Goal: Download file/media

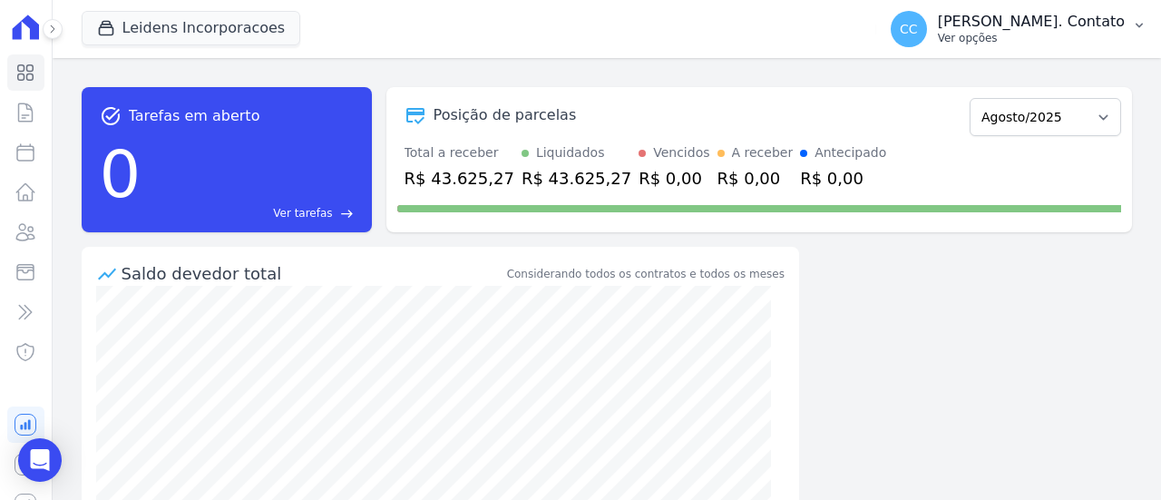
click at [1095, 36] on p "Ver opções" at bounding box center [1031, 38] width 187 height 15
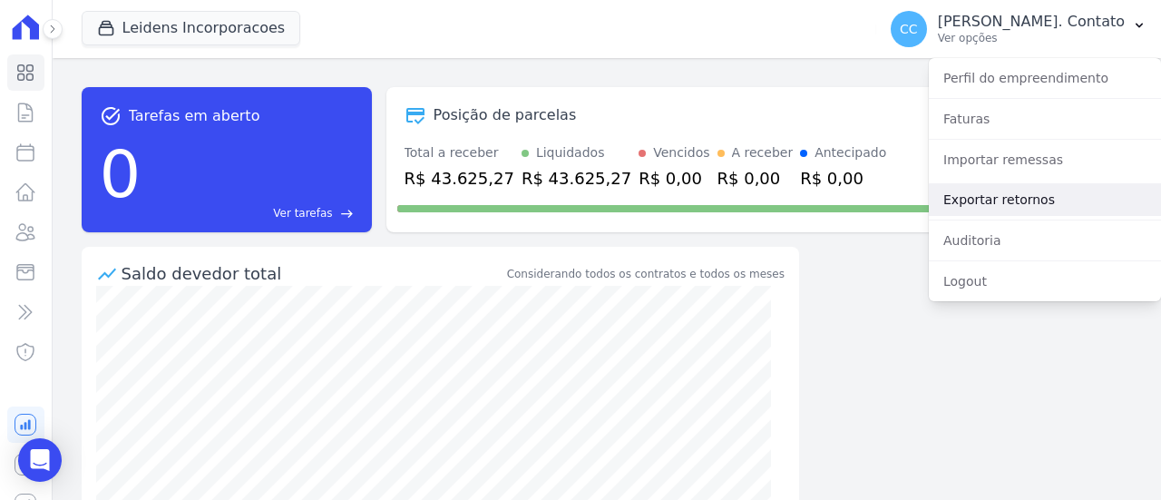
click at [995, 188] on link "Exportar retornos" at bounding box center [1044, 199] width 232 height 33
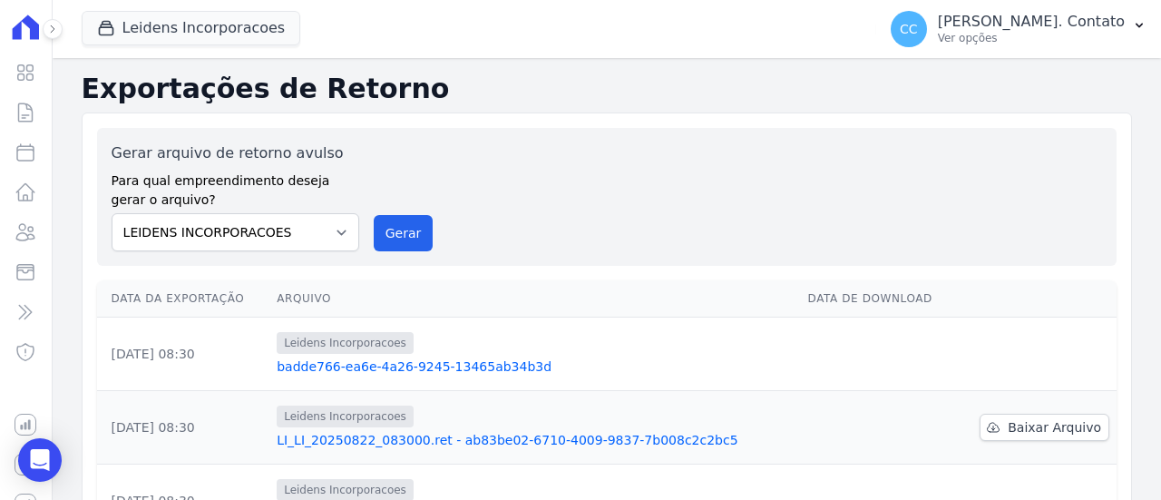
click at [432, 231] on div "Gerar arquivo de retorno avulso Para qual empreendimento deseja gerar o arquivo…" at bounding box center [607, 196] width 990 height 109
click at [405, 232] on button "Gerar" at bounding box center [404, 233] width 60 height 36
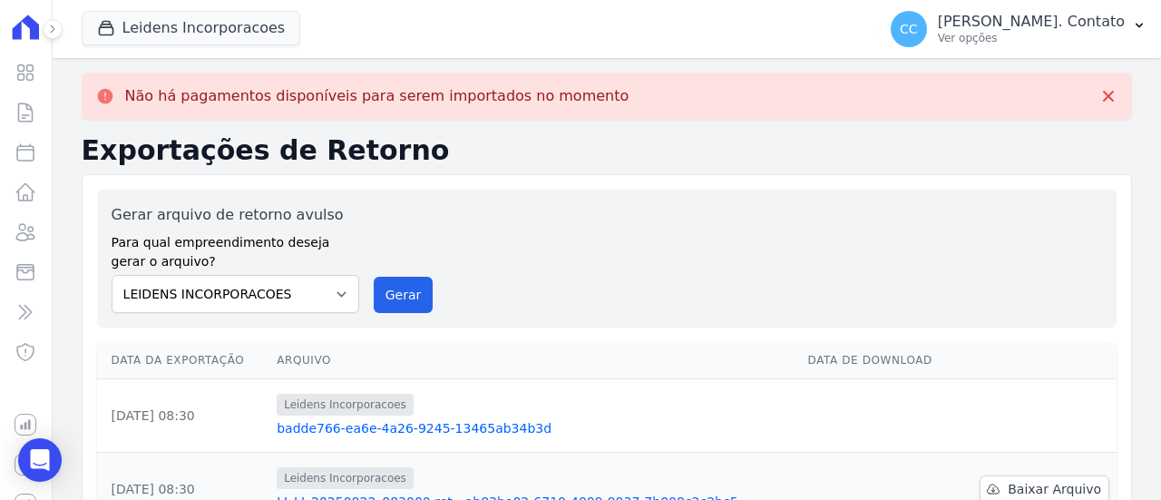
click at [464, 429] on link "badde766-ea6e-4a26-9245-13465ab34b3d" at bounding box center [535, 428] width 516 height 18
